Goal: Navigation & Orientation: Find specific page/section

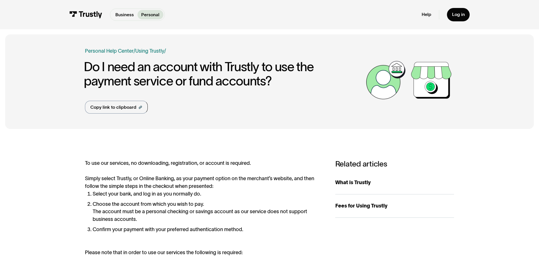
click at [81, 10] on div "Business Personal Business Personal" at bounding box center [117, 15] width 96 height 12
click at [83, 15] on img at bounding box center [85, 14] width 33 height 7
